Goal: Task Accomplishment & Management: Manage account settings

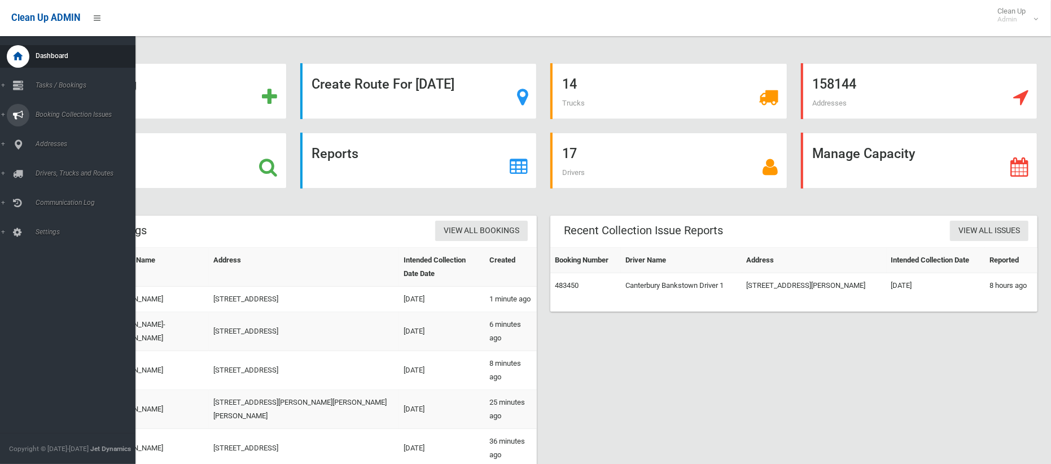
click at [84, 115] on span "Booking Collection Issues" at bounding box center [83, 115] width 103 height 8
click at [74, 224] on link "Drivers, Trucks and Routes" at bounding box center [68, 221] width 136 height 23
click at [50, 238] on span "Routes" at bounding box center [79, 241] width 94 height 8
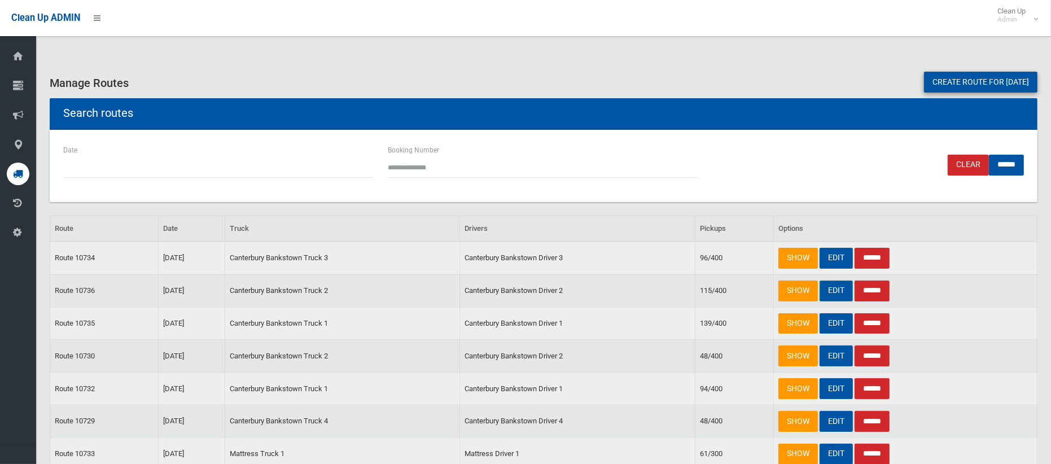
click at [841, 288] on link "EDIT" at bounding box center [836, 291] width 33 height 21
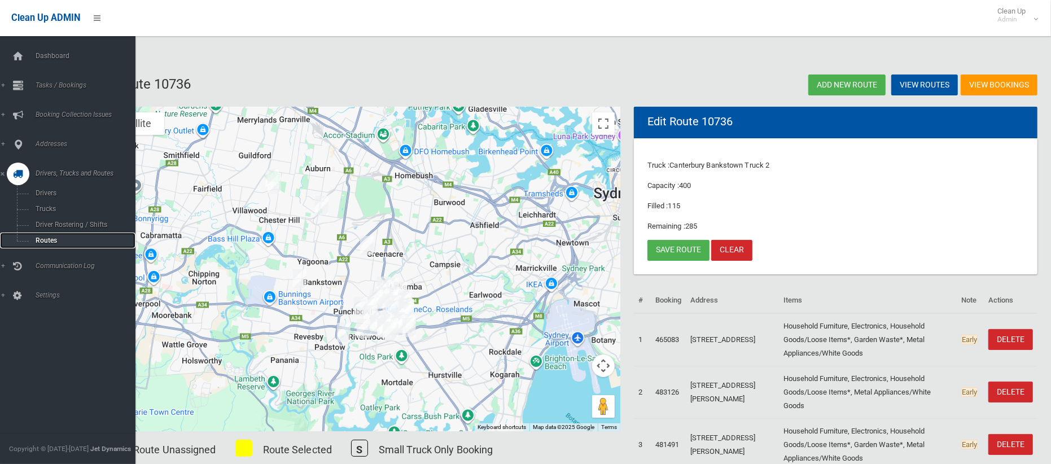
click at [43, 242] on span "Routes" at bounding box center [79, 241] width 94 height 8
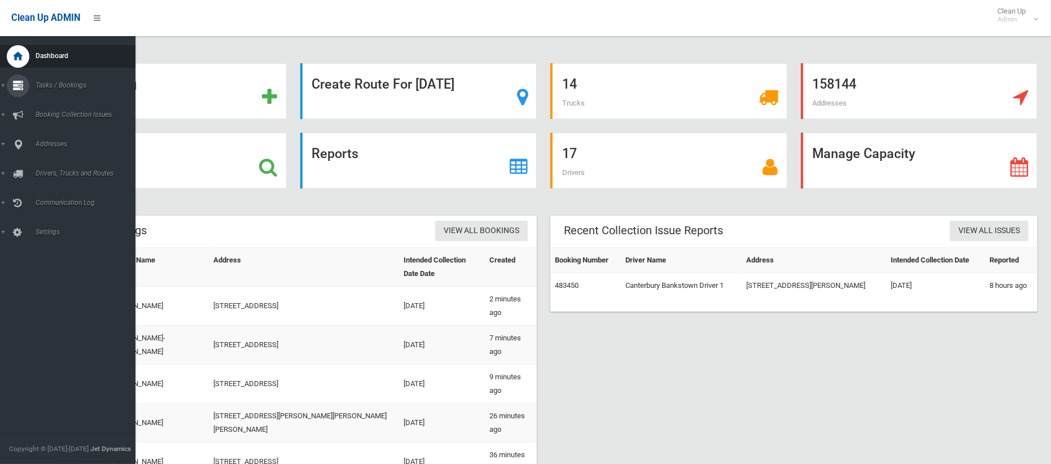
click at [51, 86] on span "Tasks / Bookings" at bounding box center [83, 85] width 103 height 8
click at [51, 164] on span "Search" at bounding box center [79, 168] width 94 height 8
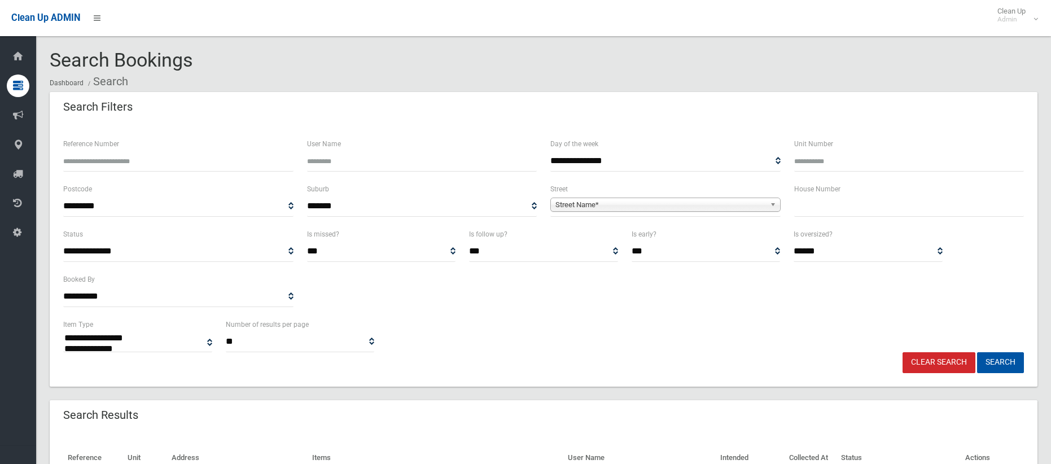
select select
click at [827, 206] on input "text" at bounding box center [909, 206] width 230 height 21
type input "***"
click at [748, 200] on span "Street Name*" at bounding box center [661, 205] width 210 height 14
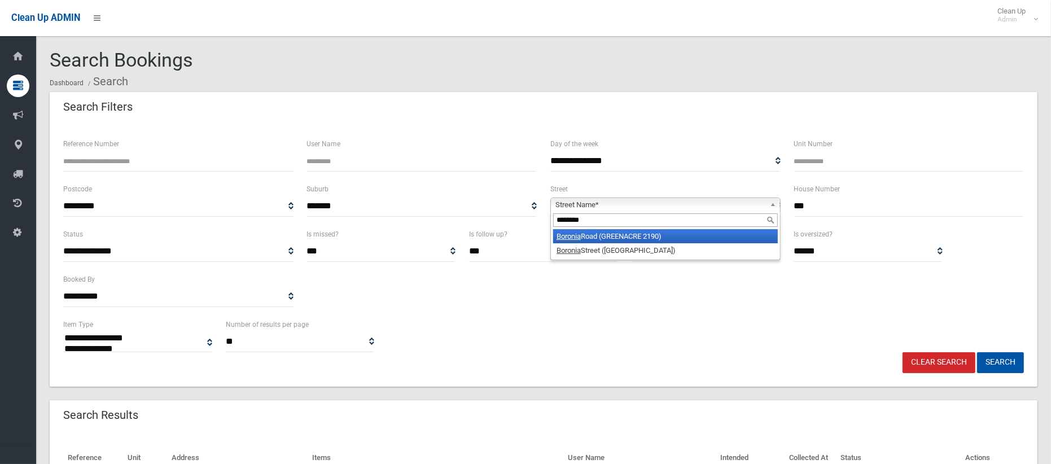
type input "*******"
click at [647, 241] on li "Boronia Road (GREENACRE 2190)" at bounding box center [665, 236] width 225 height 14
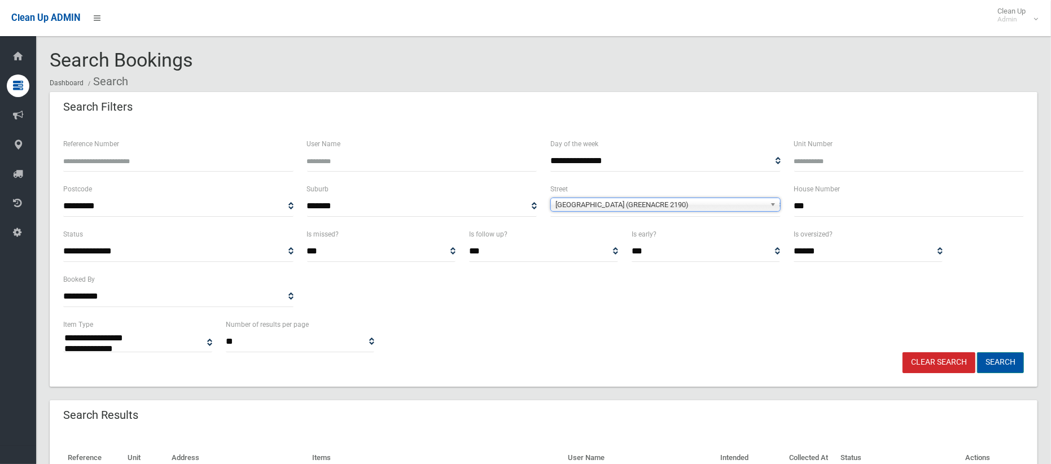
click at [1006, 360] on button "Search" at bounding box center [1000, 362] width 47 height 21
select select
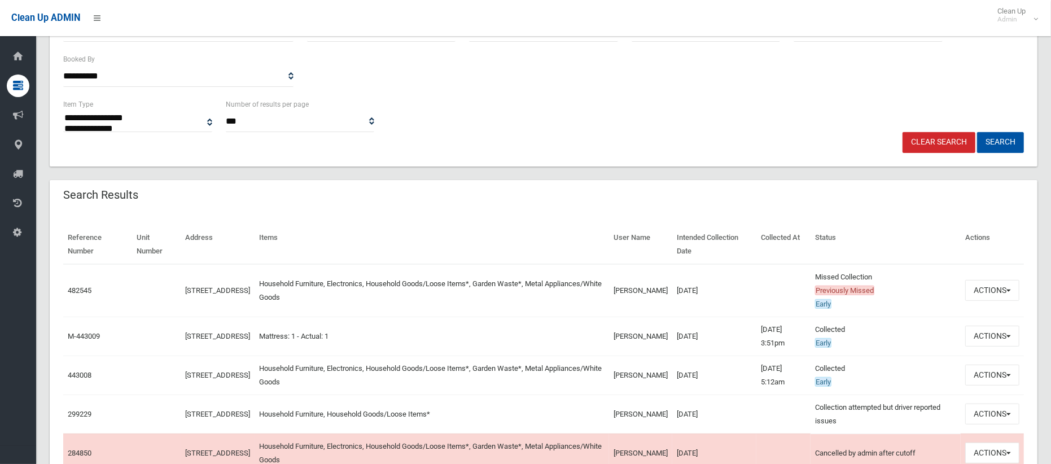
scroll to position [225, 0]
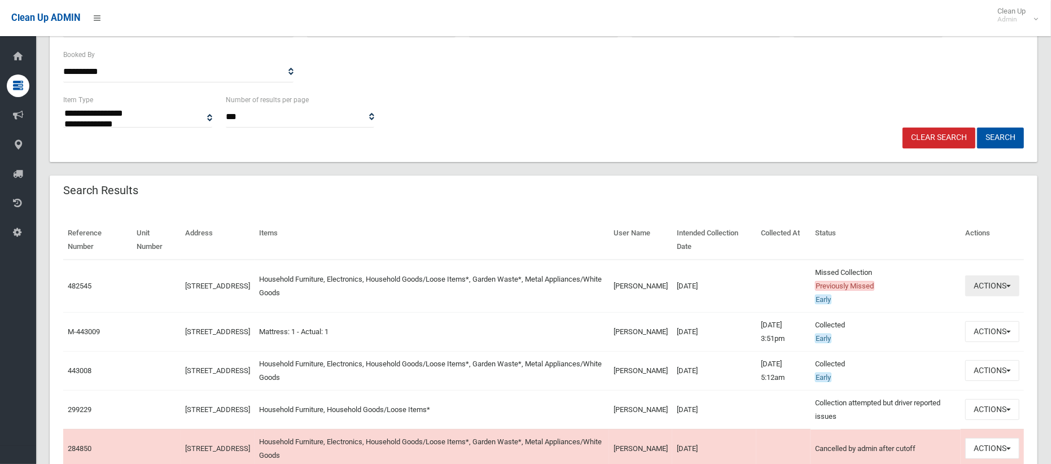
click at [986, 286] on button "Actions" at bounding box center [993, 286] width 54 height 21
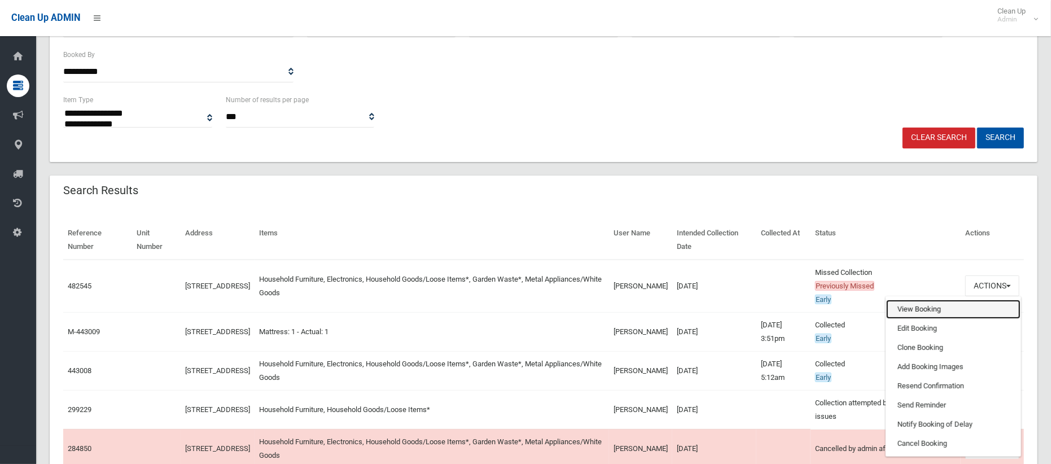
click at [936, 308] on link "View Booking" at bounding box center [954, 309] width 134 height 19
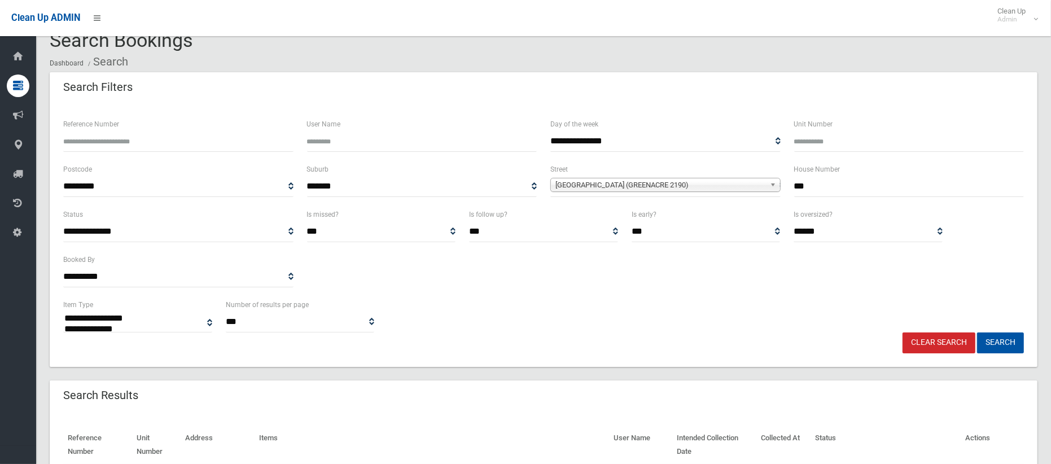
scroll to position [0, 0]
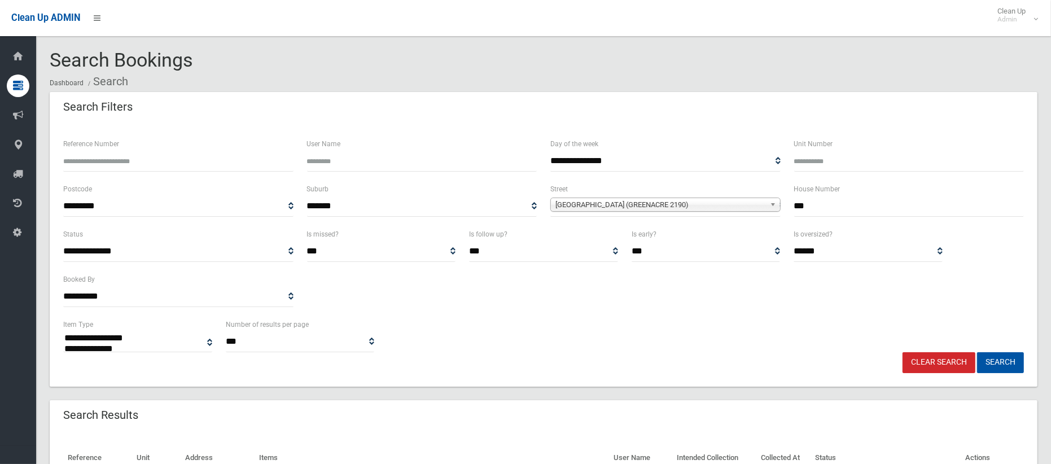
click at [812, 206] on input "***" at bounding box center [909, 206] width 230 height 21
type input "**"
click at [748, 204] on span "[GEOGRAPHIC_DATA] (GREENACRE 2190)" at bounding box center [661, 205] width 210 height 14
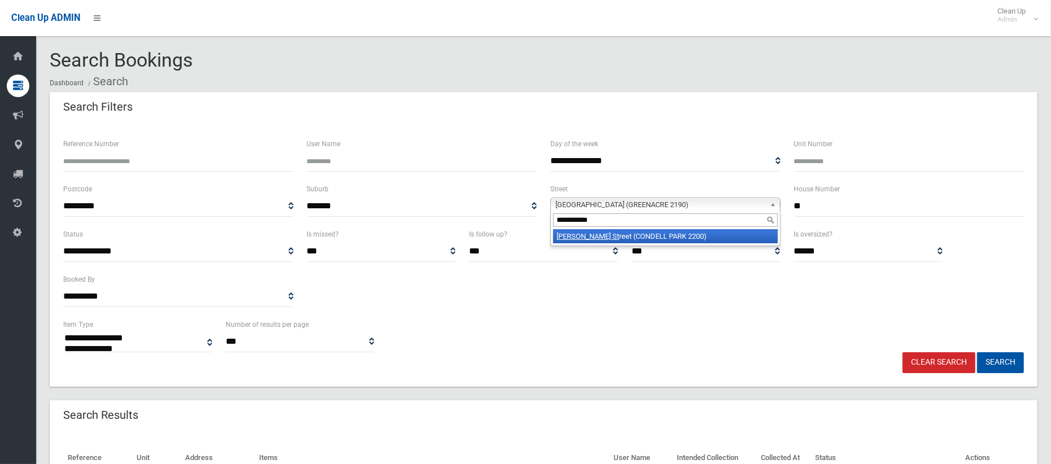
type input "**********"
click at [712, 238] on li "[PERSON_NAME] St reet (CONDELL PARK 2200)" at bounding box center [665, 236] width 225 height 14
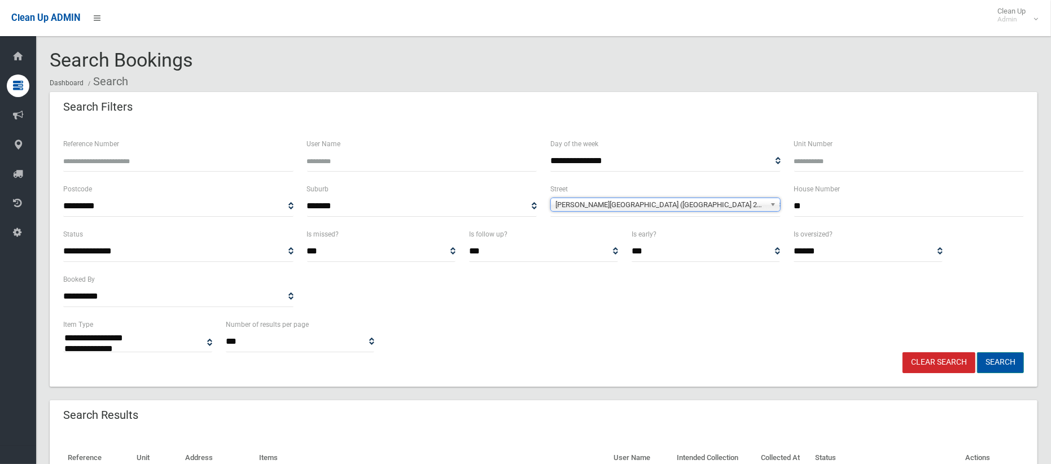
click at [998, 360] on button "Search" at bounding box center [1000, 362] width 47 height 21
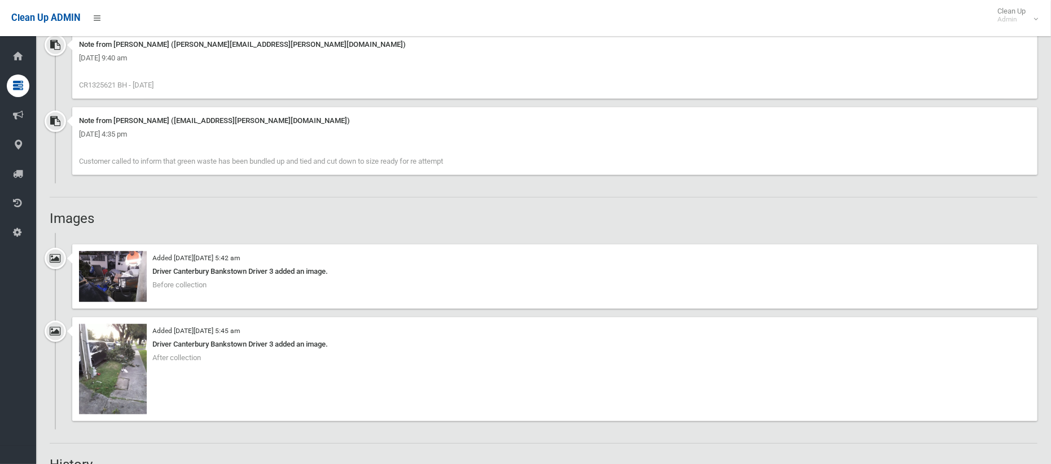
scroll to position [759, 0]
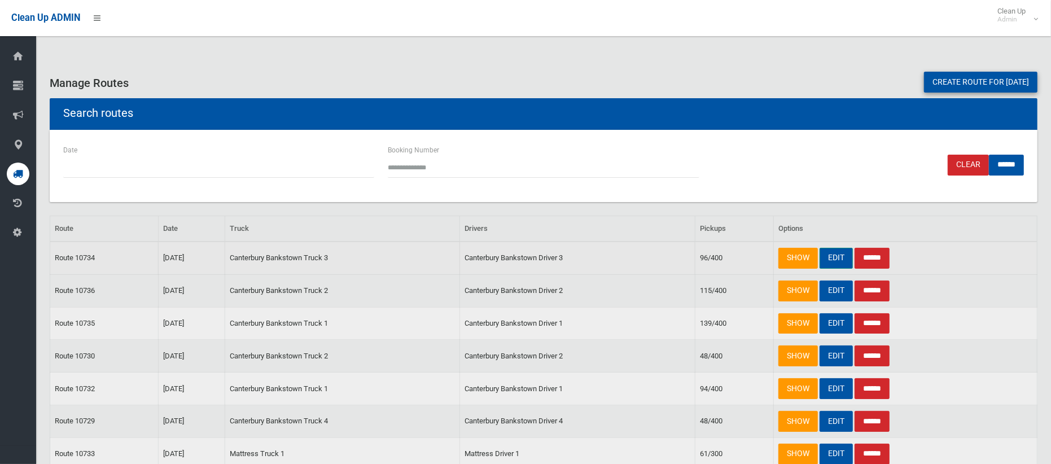
click at [829, 258] on link "EDIT" at bounding box center [836, 258] width 33 height 21
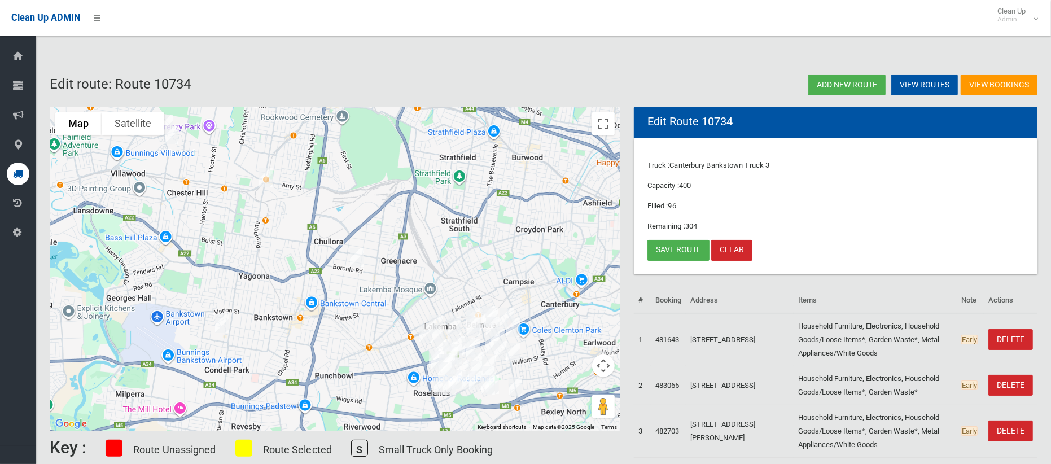
click at [356, 257] on img "100 Boronia Road, GREENACRE NSW 2190" at bounding box center [357, 257] width 23 height 28
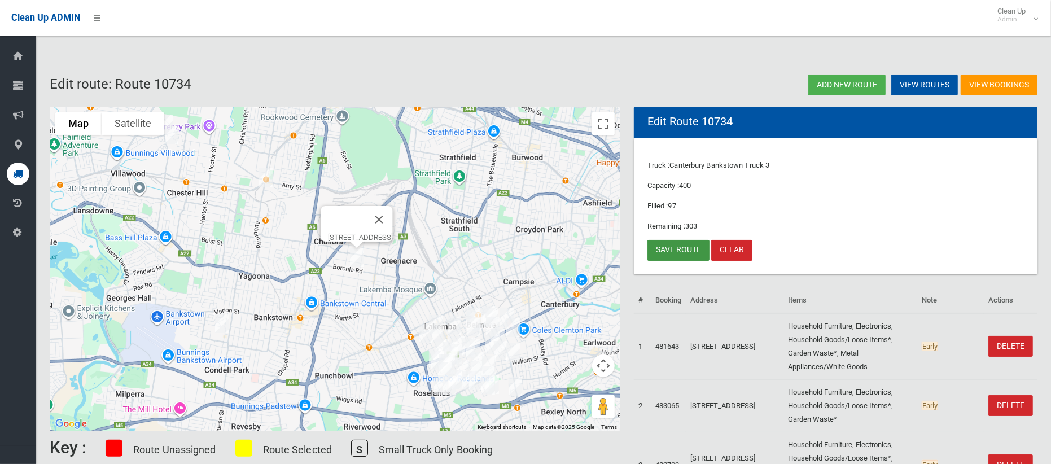
click at [678, 242] on link "Save route" at bounding box center [679, 250] width 62 height 21
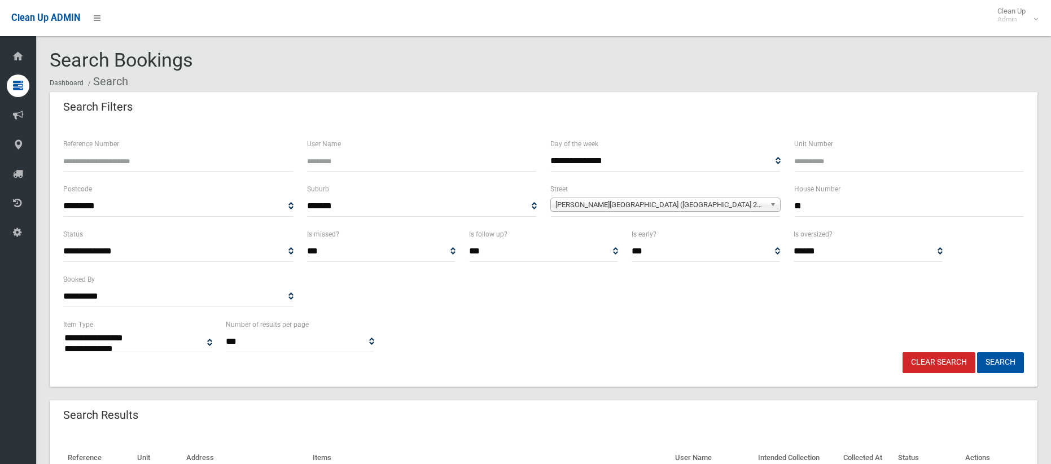
select select
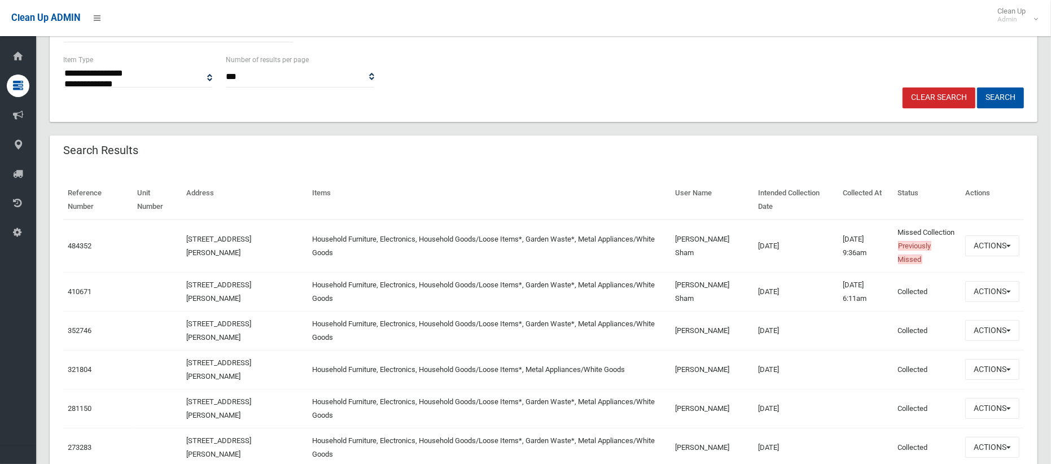
scroll to position [265, 0]
click at [992, 248] on button "Actions" at bounding box center [993, 245] width 54 height 21
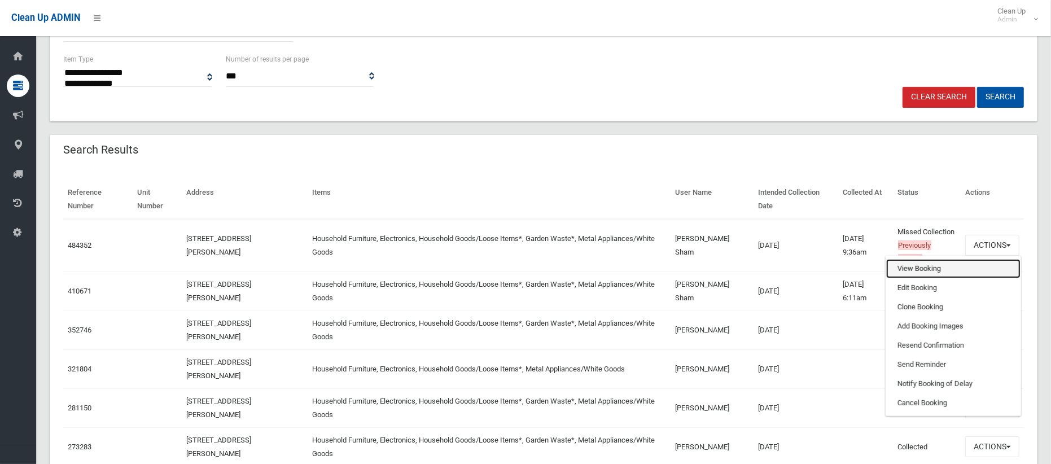
click at [929, 274] on link "View Booking" at bounding box center [954, 268] width 134 height 19
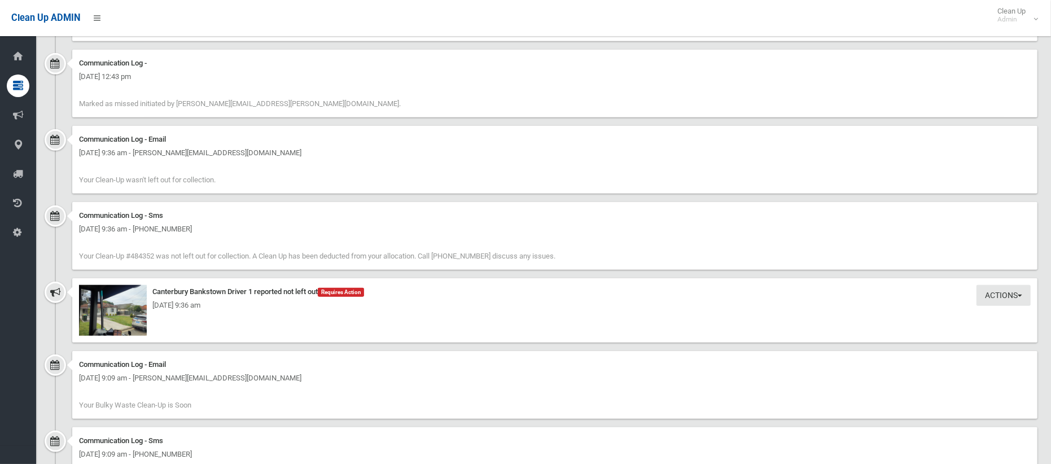
scroll to position [880, 0]
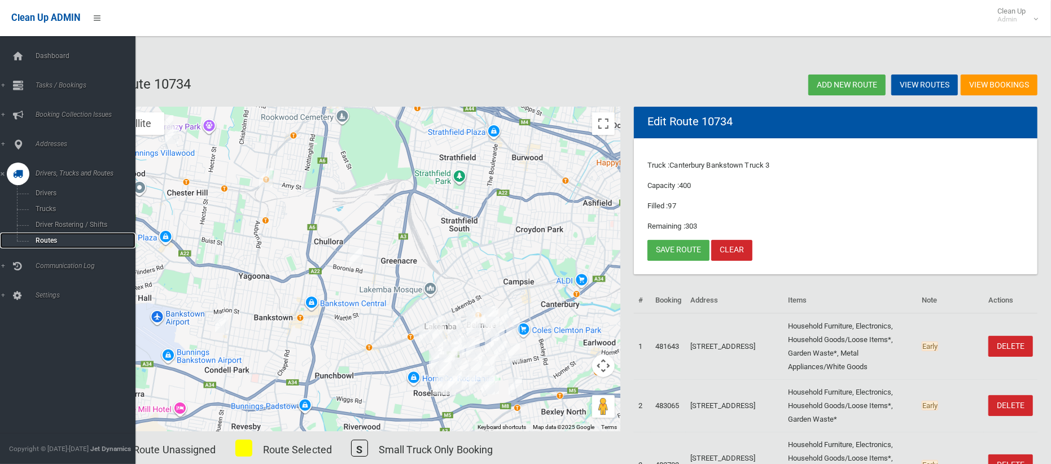
click at [53, 237] on span "Routes" at bounding box center [79, 241] width 94 height 8
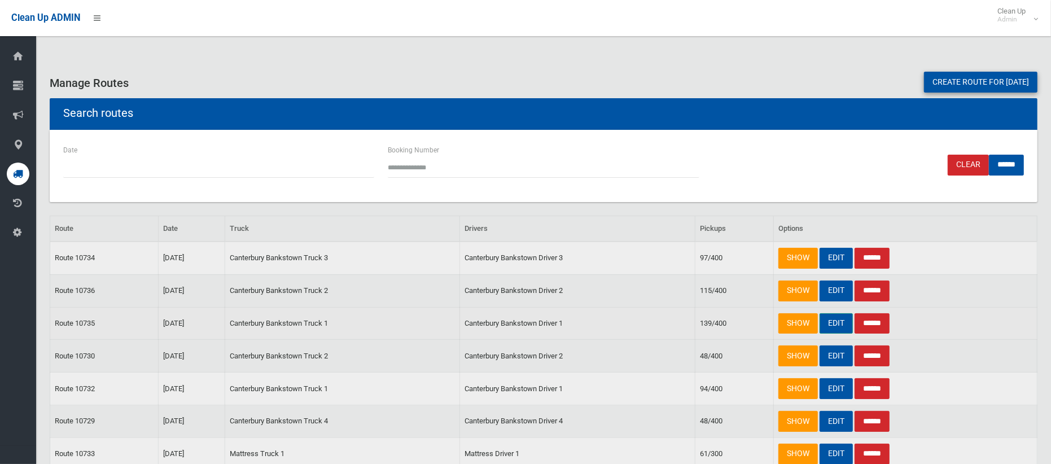
click at [843, 323] on link "EDIT" at bounding box center [836, 323] width 33 height 21
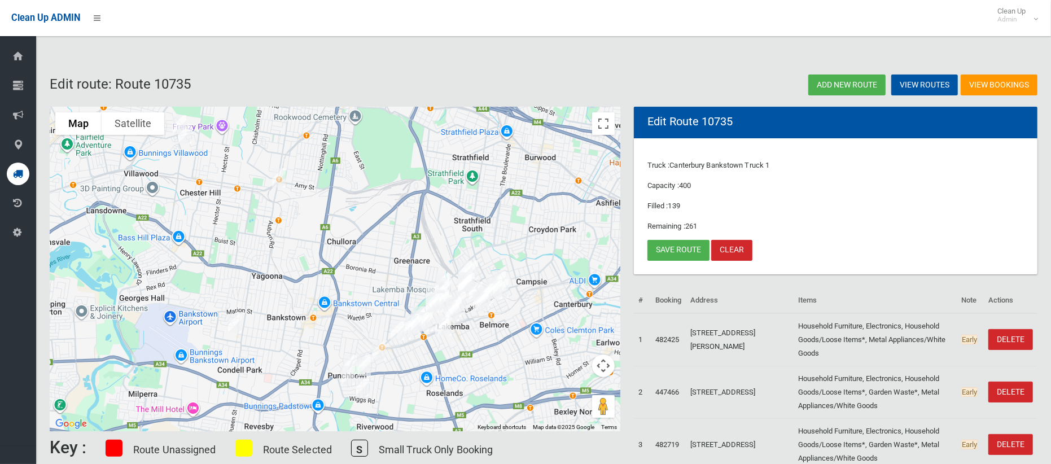
click at [236, 325] on img "29 Mitchell Street, CONDELL PARK NSW 2200" at bounding box center [235, 323] width 23 height 28
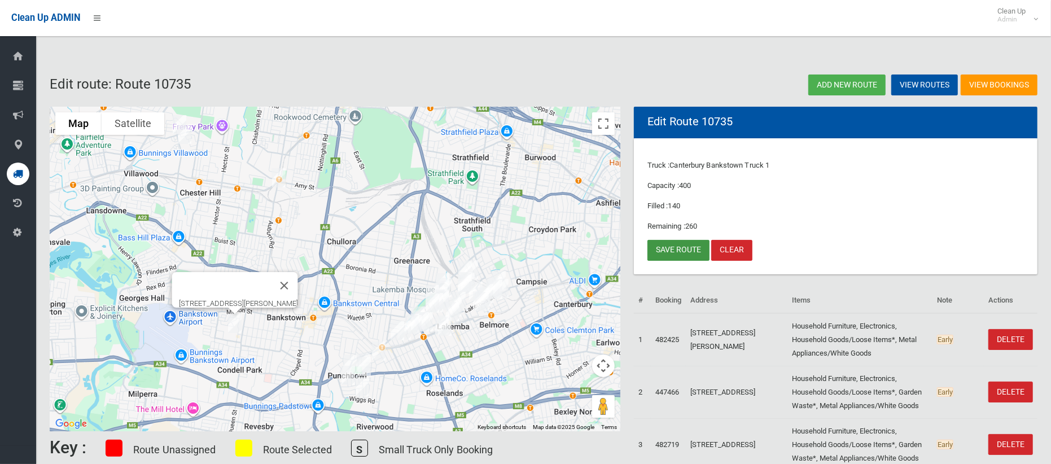
click at [666, 249] on link "Save route" at bounding box center [679, 250] width 62 height 21
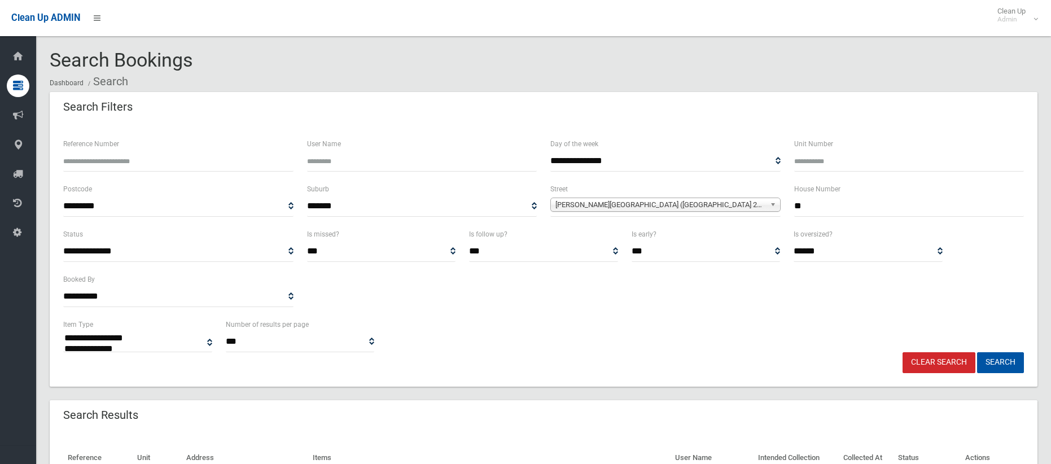
select select
click at [861, 210] on input "**" at bounding box center [909, 206] width 230 height 21
type input "*"
click at [636, 206] on span "[PERSON_NAME][GEOGRAPHIC_DATA] ([GEOGRAPHIC_DATA] 2200)" at bounding box center [661, 205] width 210 height 14
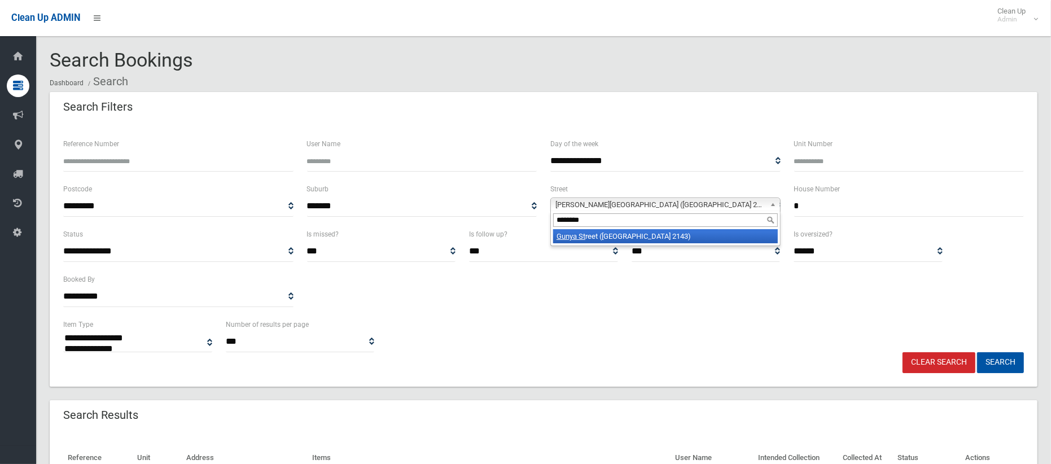
type input "********"
click at [622, 233] on li "Gunya St reet (REGENTS PARK 2143)" at bounding box center [665, 236] width 225 height 14
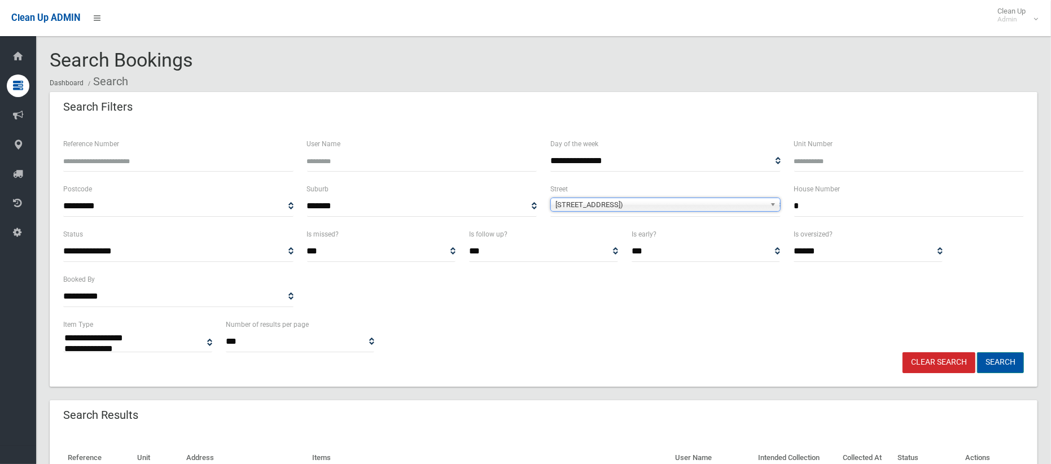
click at [995, 364] on button "Search" at bounding box center [1000, 362] width 47 height 21
select select
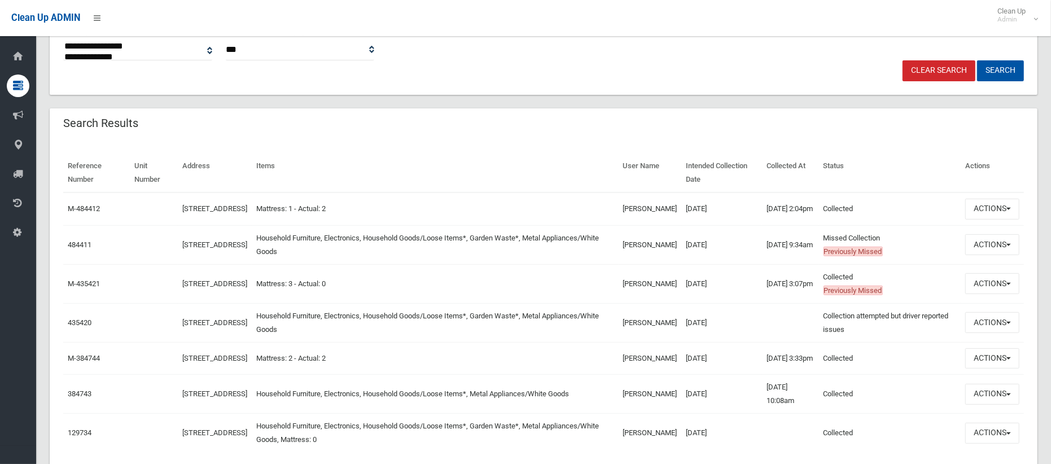
scroll to position [329, 0]
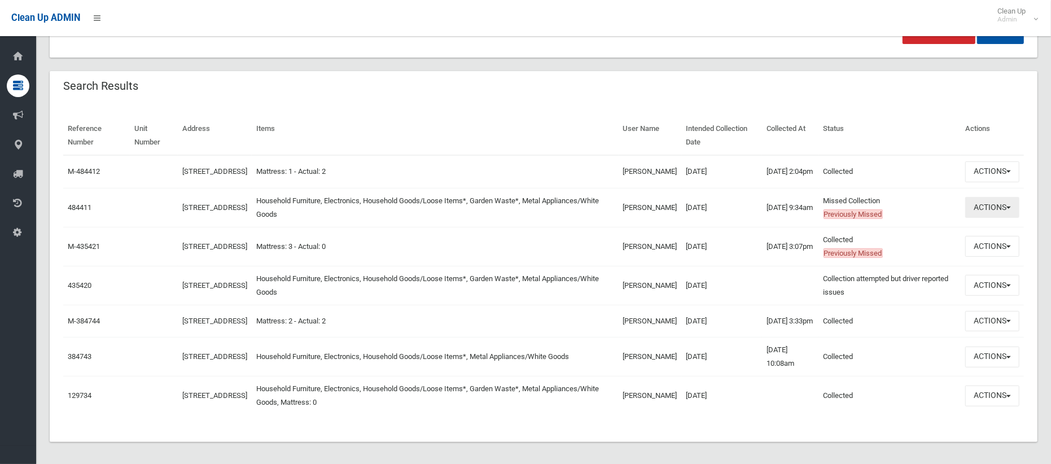
click at [980, 213] on button "Actions" at bounding box center [993, 207] width 54 height 21
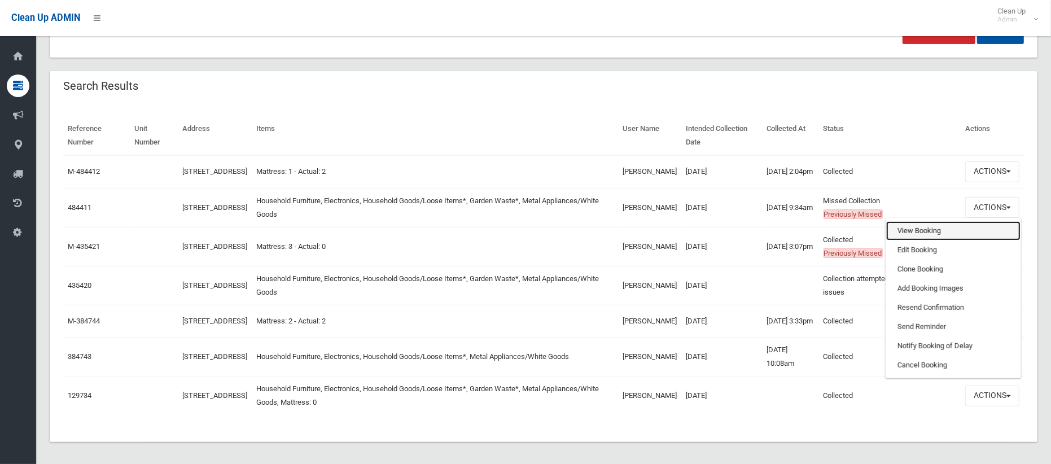
click at [935, 235] on link "View Booking" at bounding box center [954, 230] width 134 height 19
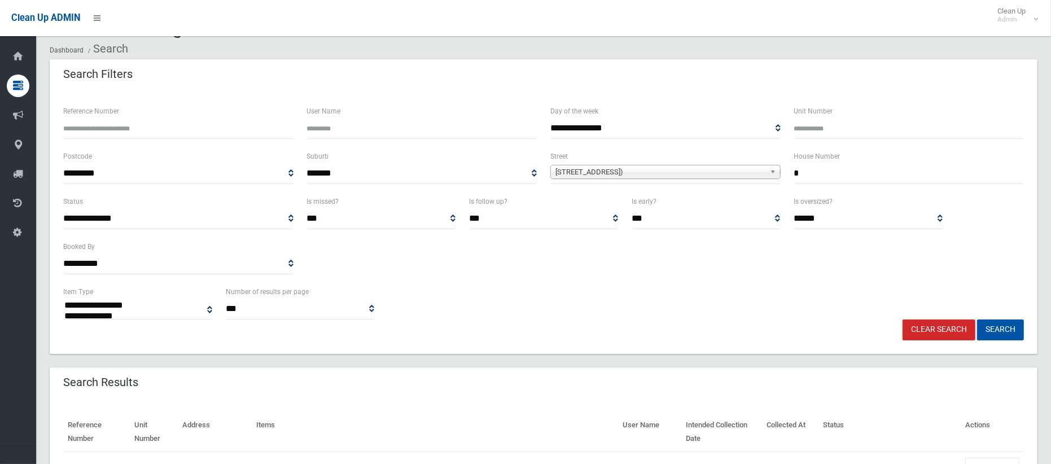
scroll to position [15, 0]
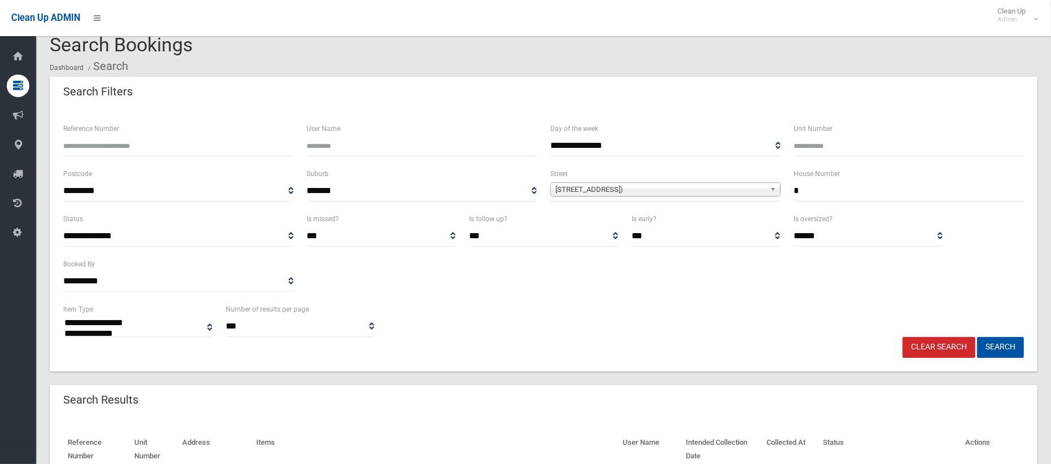
click at [839, 188] on input "*" at bounding box center [909, 191] width 230 height 21
type input "**"
click at [734, 184] on span "Gunya Street (REGENTS PARK 2143)" at bounding box center [661, 190] width 210 height 14
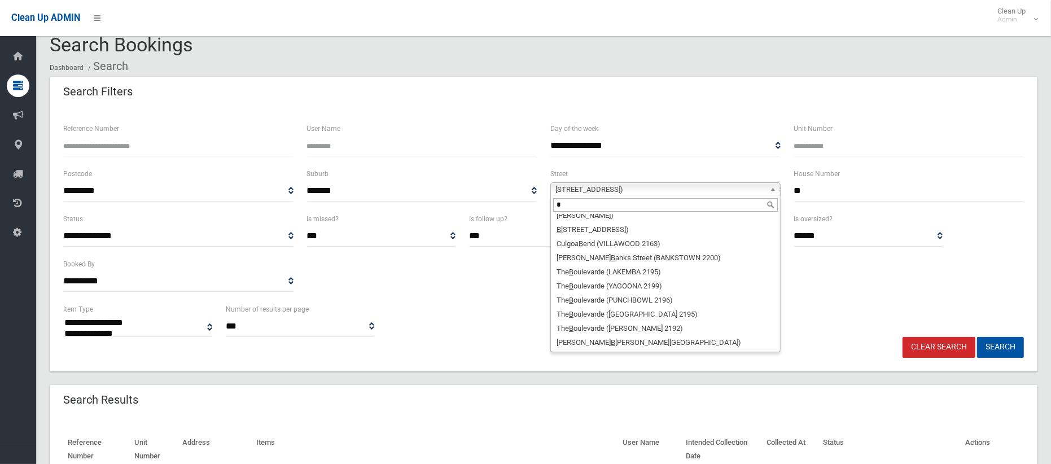
scroll to position [0, 0]
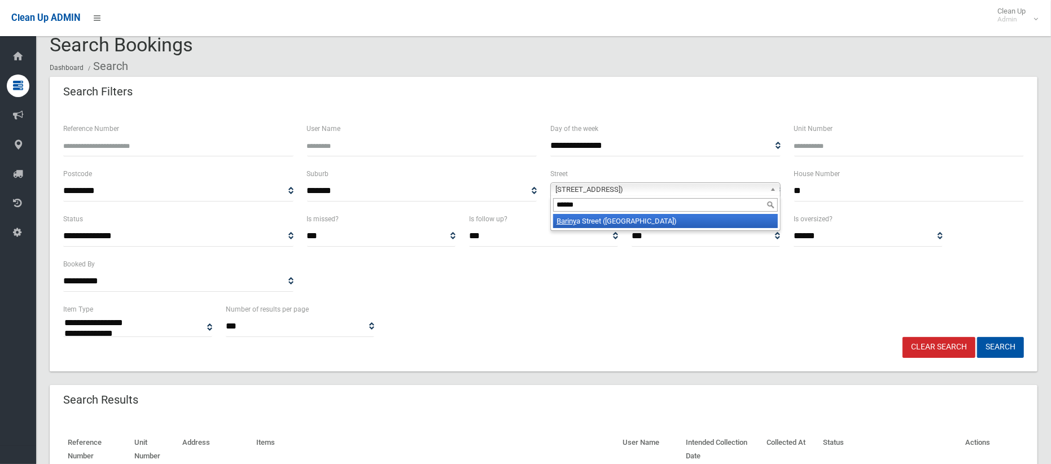
type input "******"
click at [692, 222] on li "Bariny a Street (VILLAWOOD 2163)" at bounding box center [665, 221] width 225 height 14
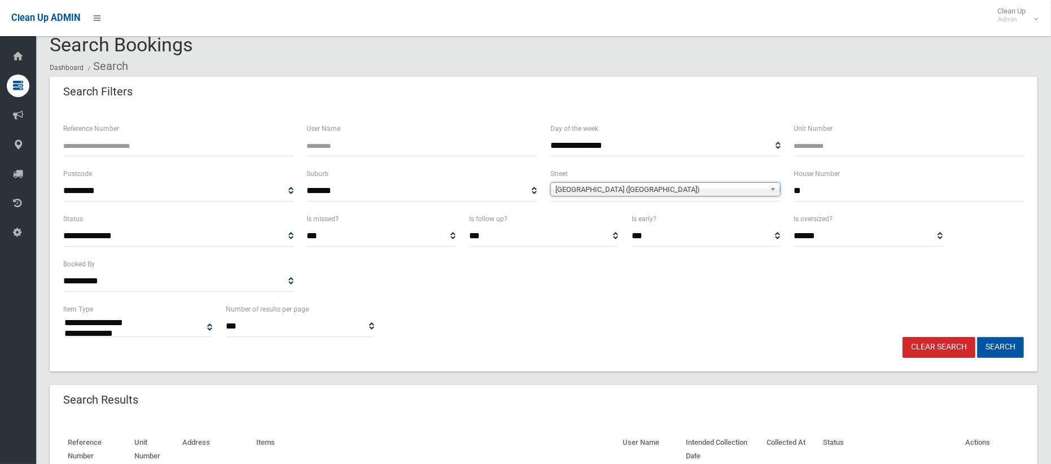
click at [1010, 346] on button "Search" at bounding box center [1000, 347] width 47 height 21
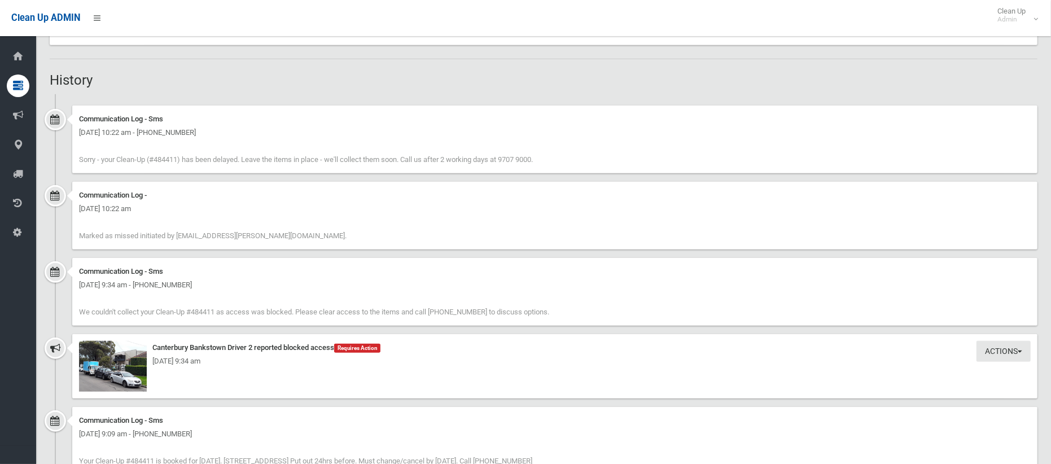
scroll to position [769, 0]
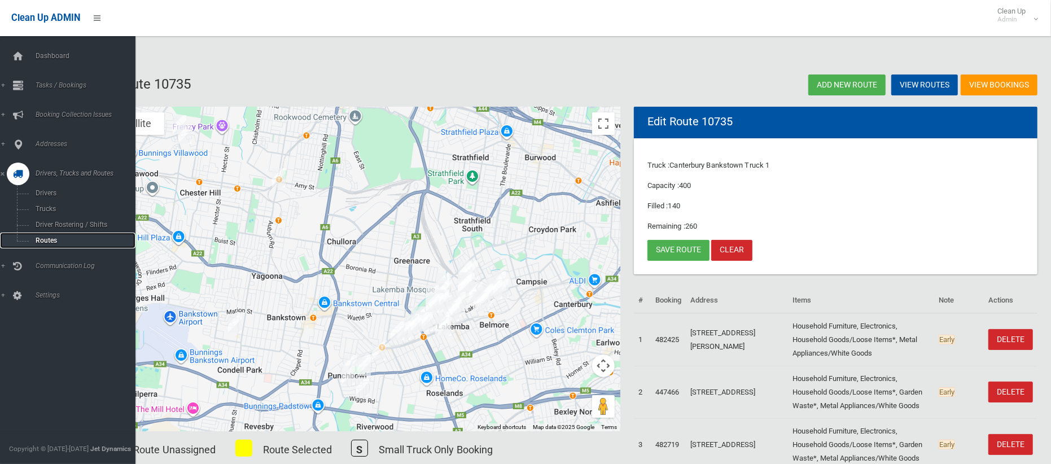
click at [51, 244] on link "Routes" at bounding box center [68, 241] width 136 height 16
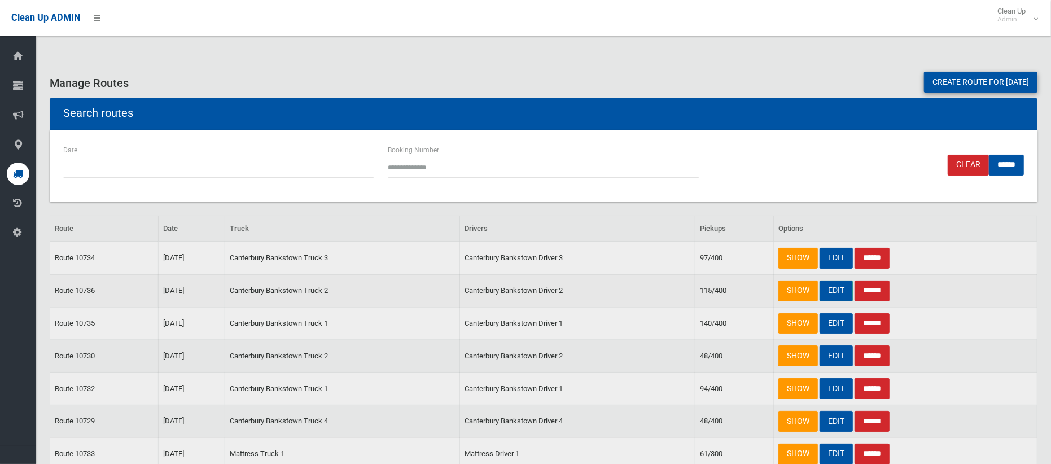
click at [845, 287] on link "EDIT" at bounding box center [836, 291] width 33 height 21
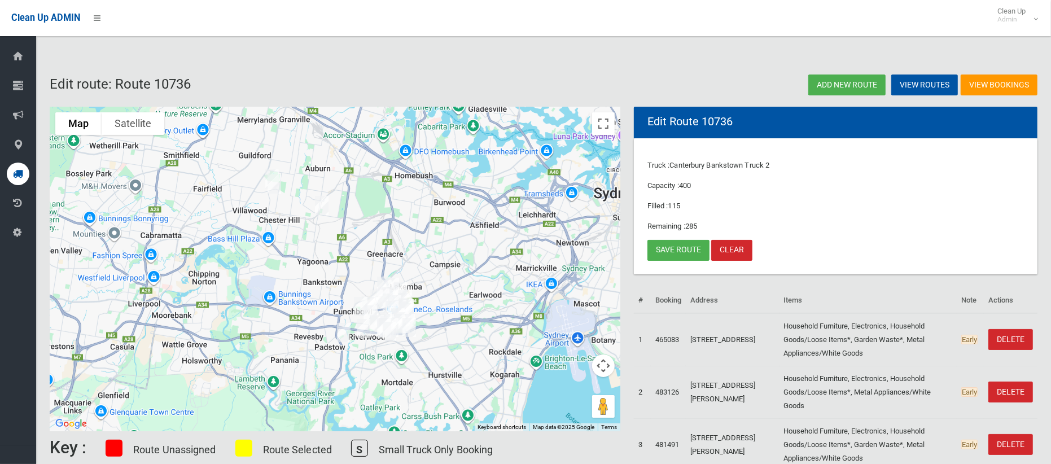
click at [321, 199] on img "6 Gunya Street, REGENTS PARK NSW 2143" at bounding box center [322, 205] width 23 height 28
click at [358, 158] on button "Close" at bounding box center [344, 167] width 27 height 27
click at [660, 250] on link "Save route" at bounding box center [679, 250] width 62 height 21
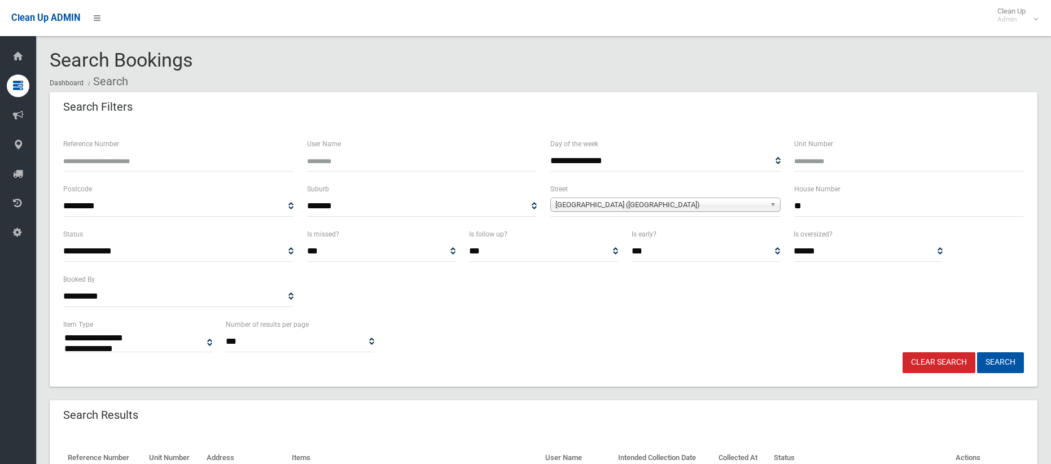
select select
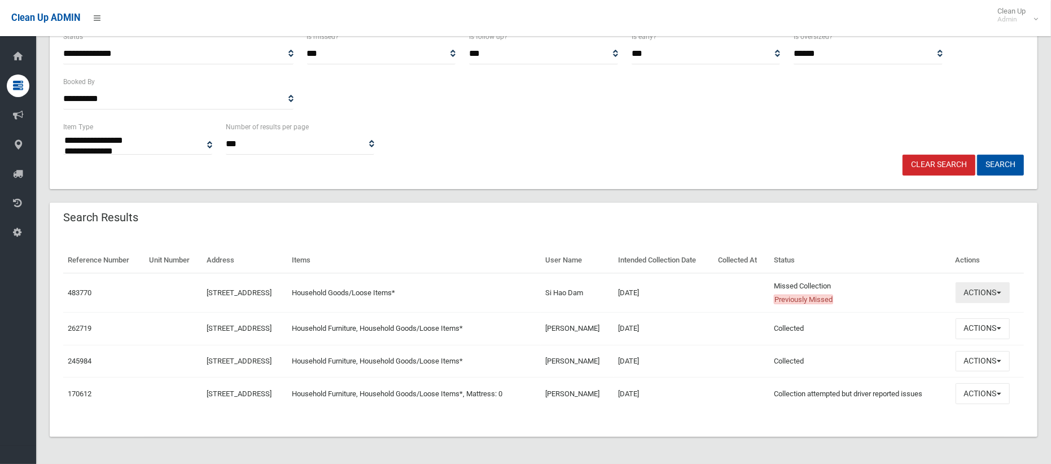
click at [973, 292] on button "Actions" at bounding box center [983, 292] width 54 height 21
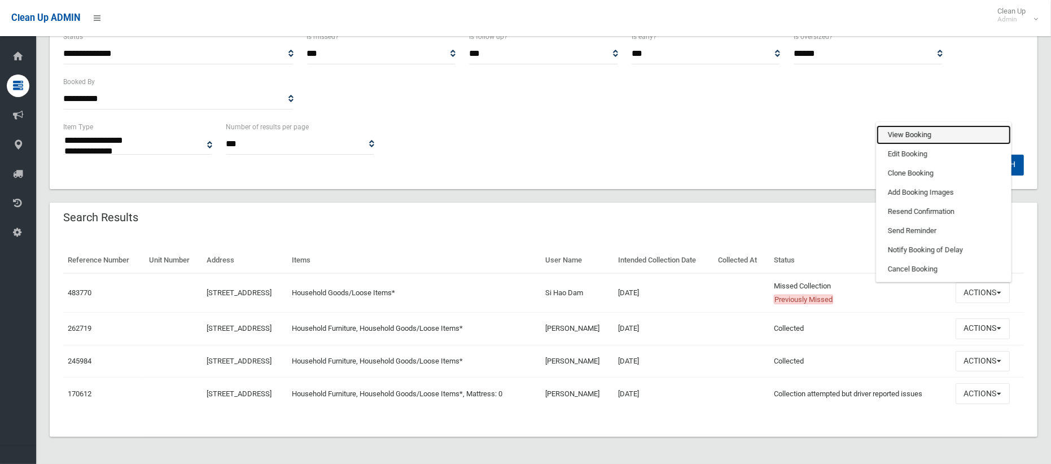
click at [909, 132] on link "View Booking" at bounding box center [944, 134] width 134 height 19
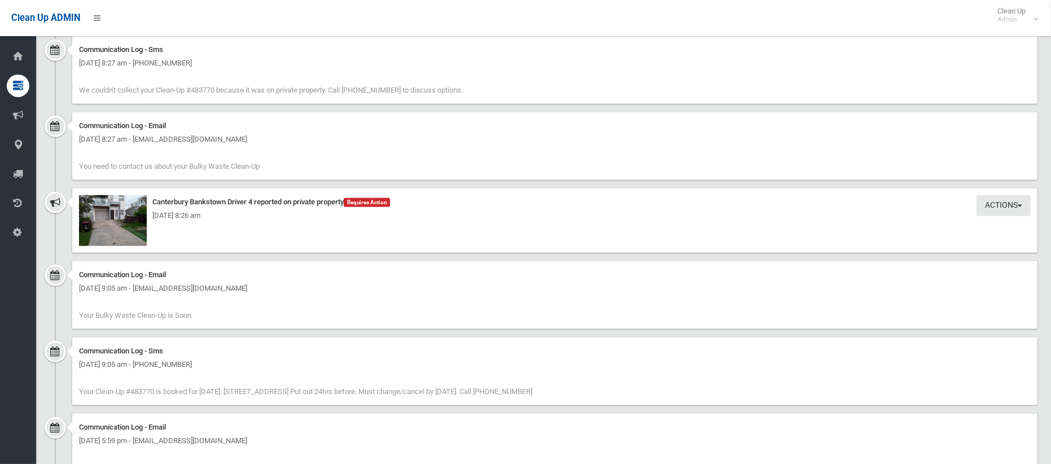
scroll to position [1141, 0]
click at [132, 225] on img at bounding box center [113, 219] width 68 height 51
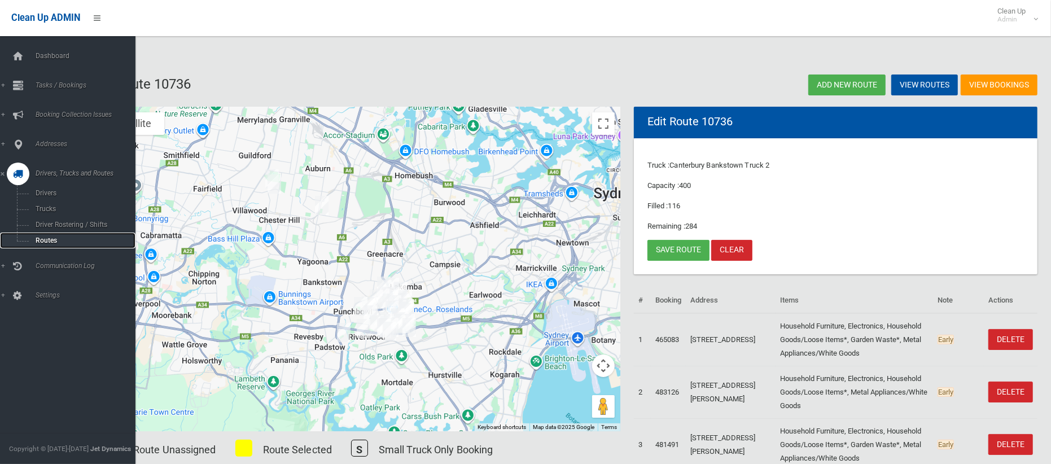
click at [55, 241] on span "Routes" at bounding box center [79, 241] width 94 height 8
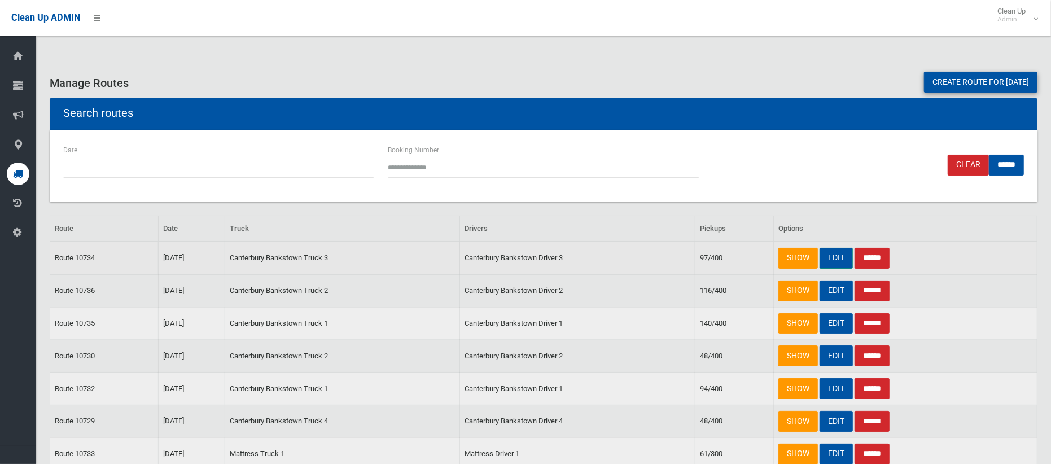
click at [841, 255] on link "EDIT" at bounding box center [836, 258] width 33 height 21
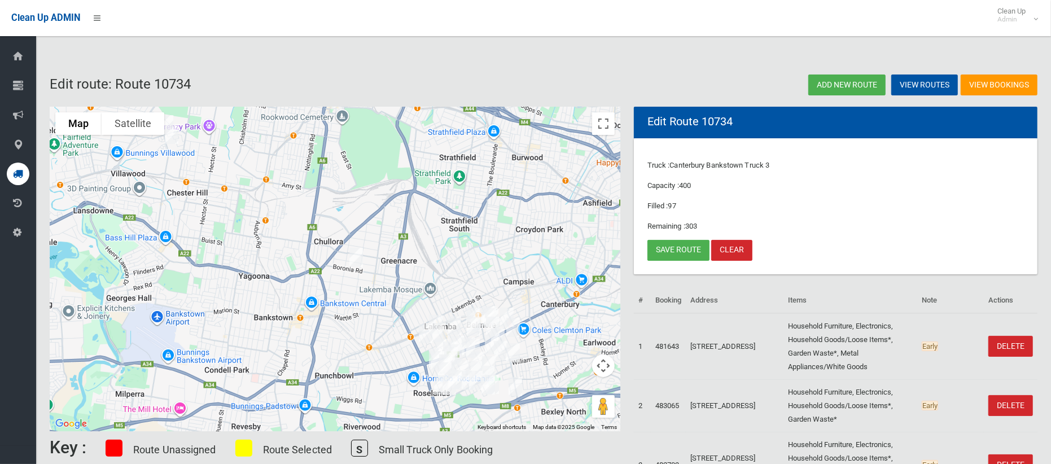
click at [169, 115] on img "1 Second Walk, CHESTER HILL NSW 2162" at bounding box center [166, 125] width 23 height 28
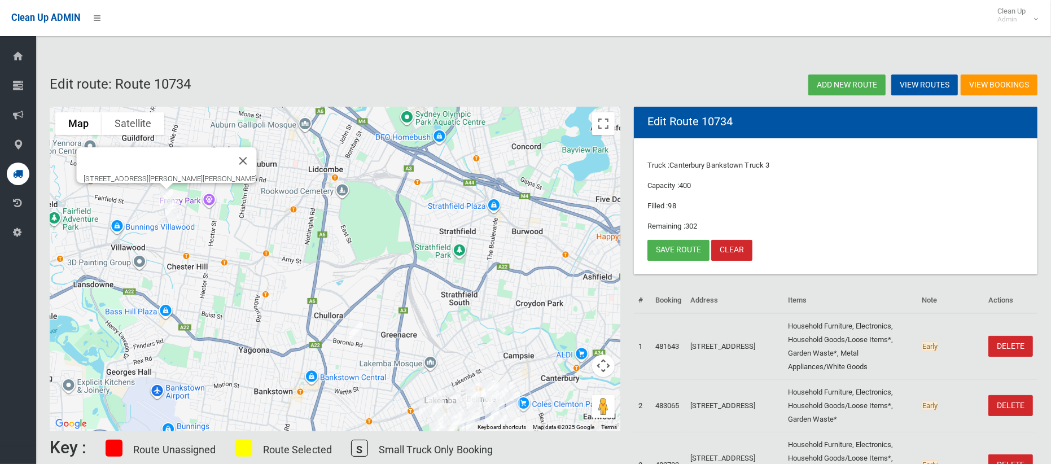
click at [171, 207] on img "18 Barinya Street, VILLAWOOD NSW 2163" at bounding box center [171, 208] width 23 height 28
click at [208, 164] on button "Close" at bounding box center [194, 170] width 27 height 27
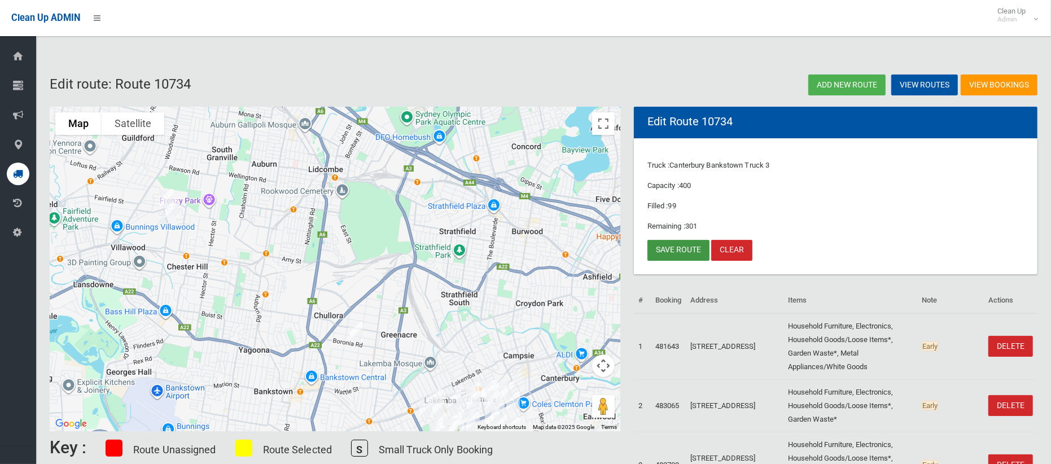
click at [687, 252] on link "Save route" at bounding box center [679, 250] width 62 height 21
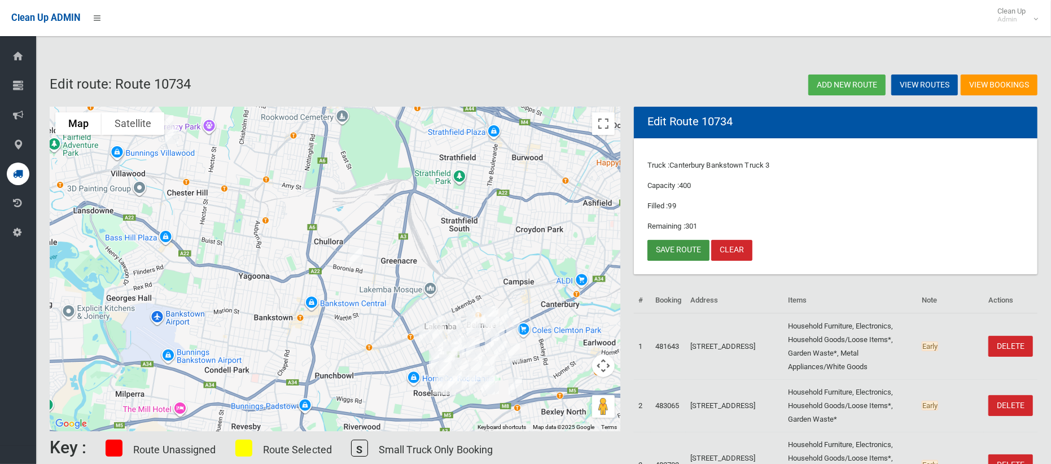
click at [685, 250] on link "Save route" at bounding box center [679, 250] width 62 height 21
click at [1038, 26] on link "Clean Up Admin" at bounding box center [1015, 18] width 60 height 36
click at [1022, 49] on link "Logout" at bounding box center [1014, 49] width 59 height 19
